Goal: Entertainment & Leisure: Consume media (video, audio)

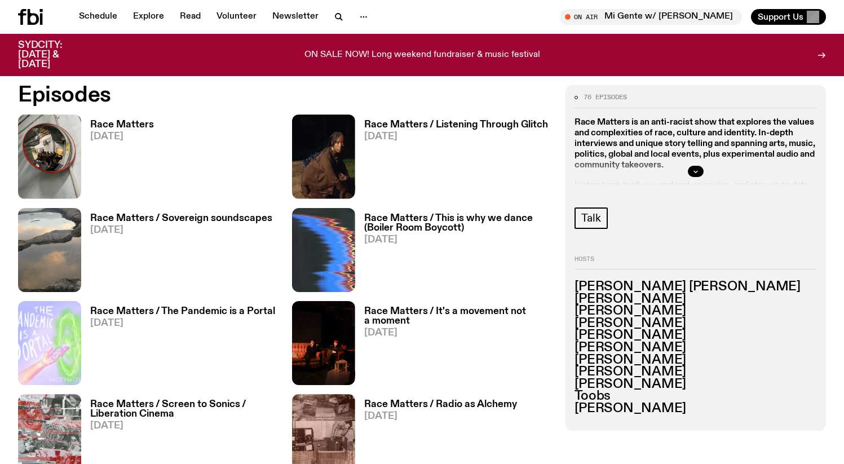
scroll to position [550, 0]
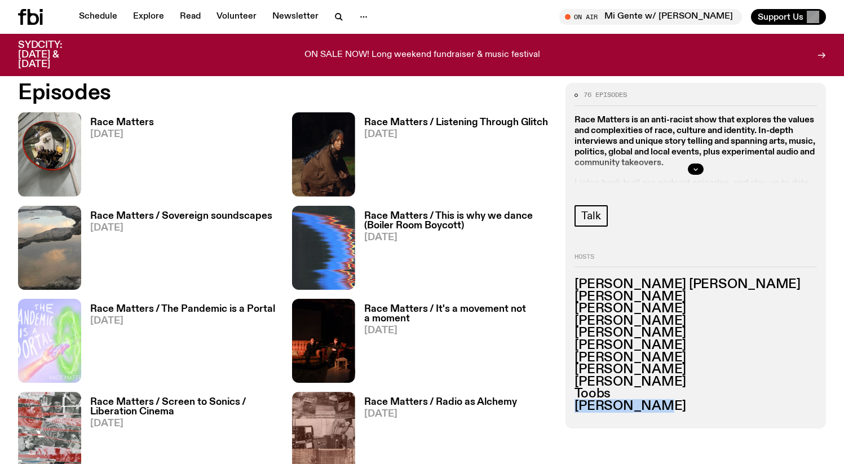
drag, startPoint x: 681, startPoint y: 413, endPoint x: 574, endPoint y: 408, distance: 107.3
click at [574, 408] on div "76 episodes Race Matters is an anti-racist show that explores the values and co…" at bounding box center [696, 255] width 261 height 345
copy h3 "[PERSON_NAME]"
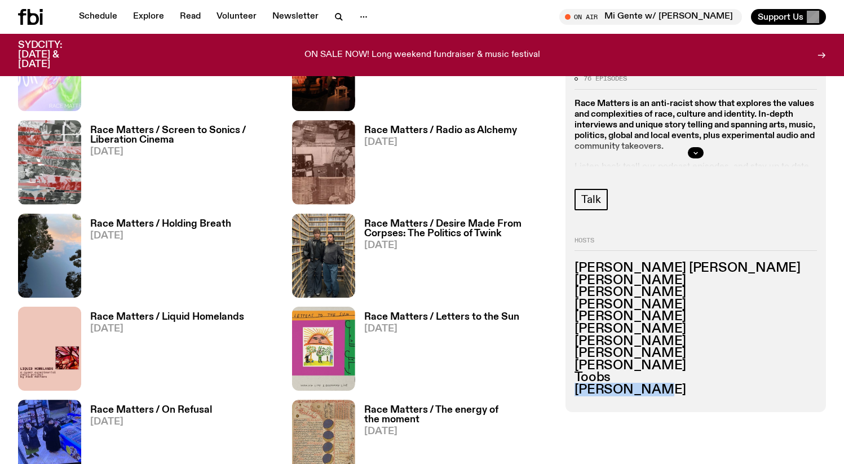
scroll to position [863, 0]
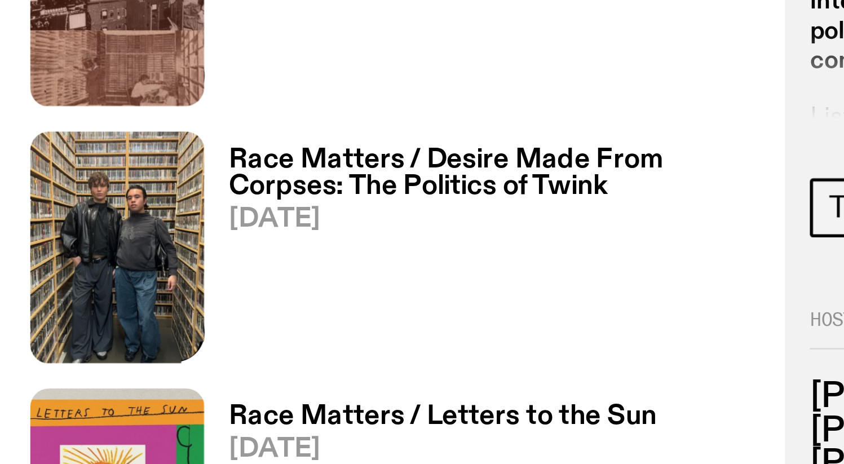
click at [398, 186] on h3 "Race Matters / Desire Made From Corpses: The Politics of Twink" at bounding box center [458, 187] width 188 height 19
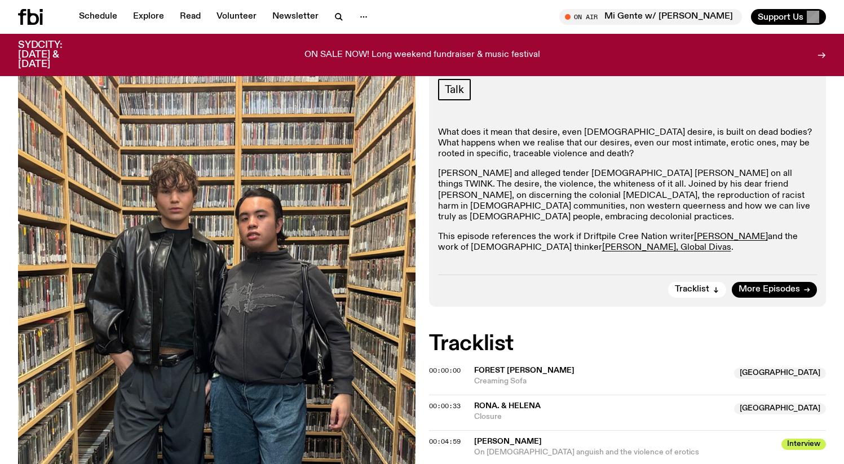
scroll to position [218, 0]
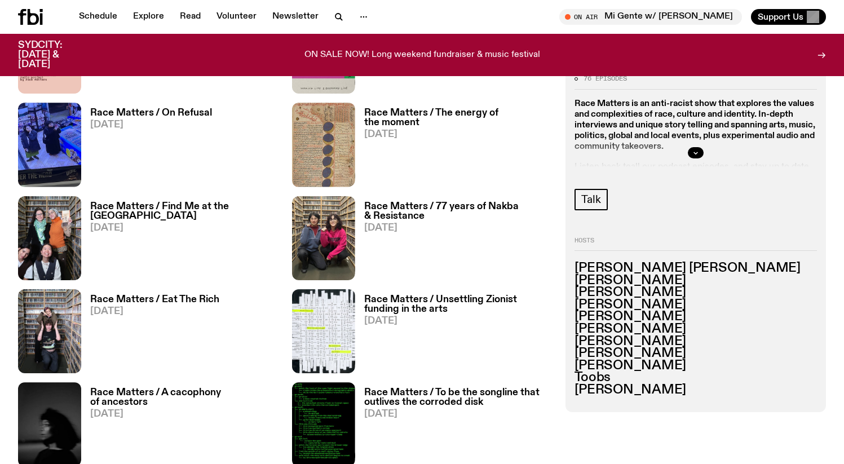
scroll to position [1159, 0]
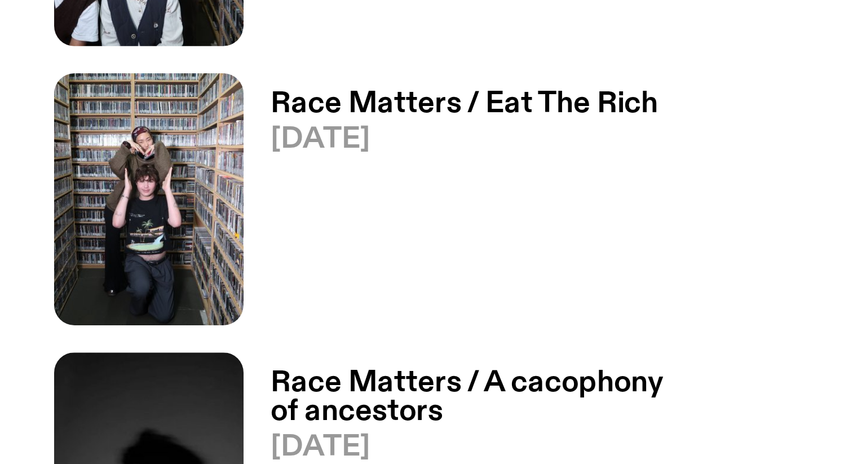
click at [98, 257] on h3 "Race Matters / Eat The Rich" at bounding box center [154, 259] width 129 height 10
